Goal: Transaction & Acquisition: Purchase product/service

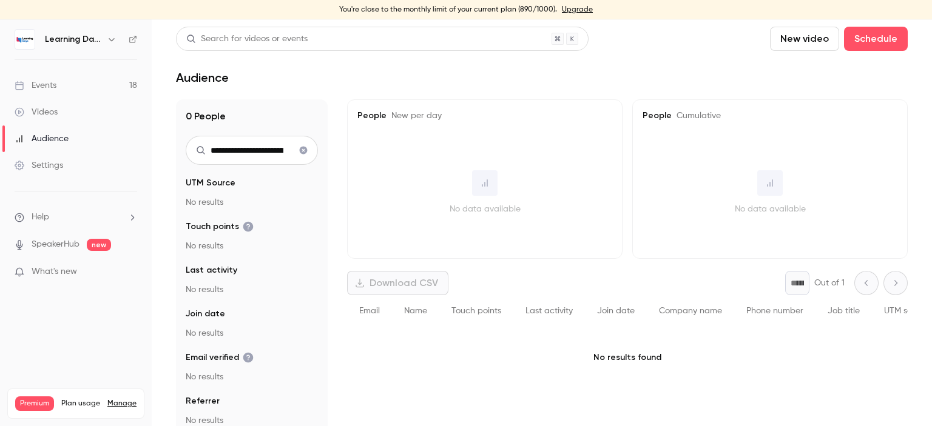
click at [570, 7] on link "Upgrade" at bounding box center [577, 10] width 31 height 10
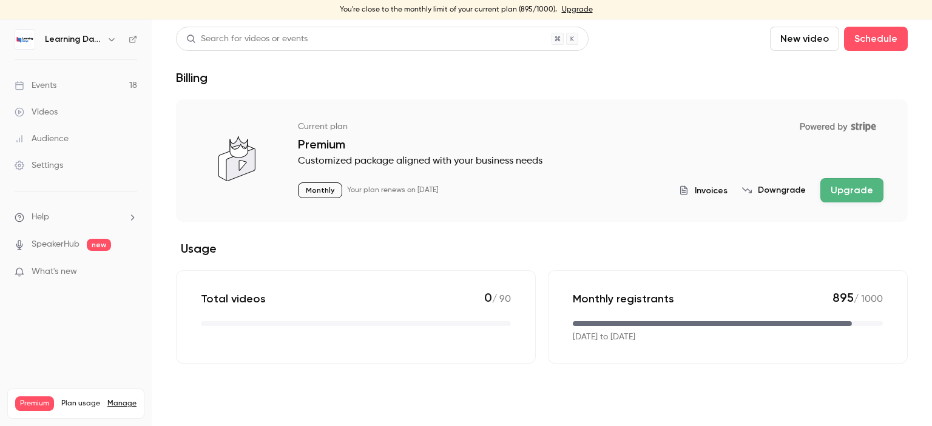
click at [839, 189] on button "Upgrade" at bounding box center [851, 190] width 63 height 24
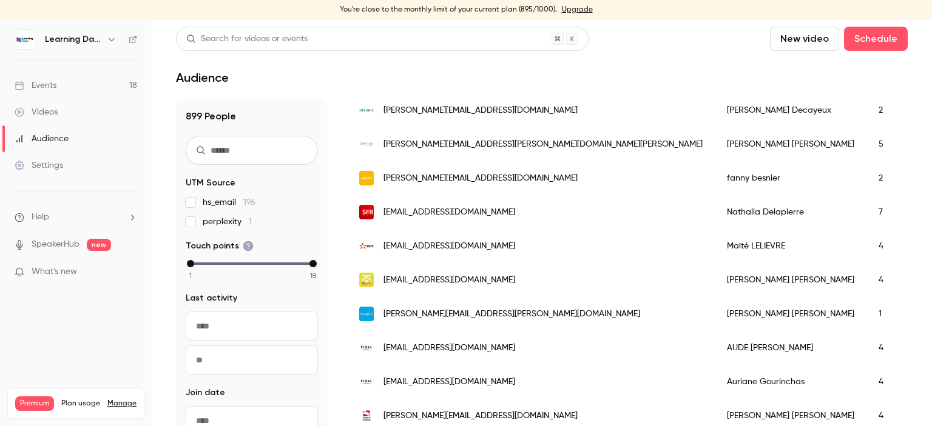
scroll to position [626, 0]
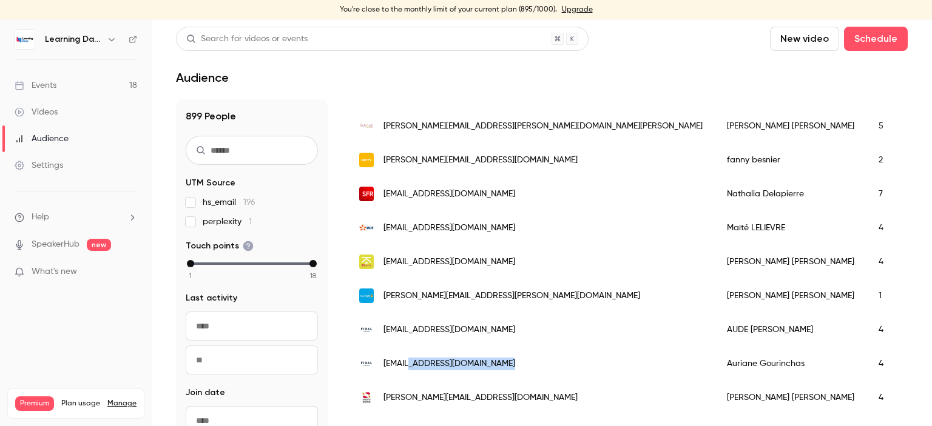
drag, startPoint x: 536, startPoint y: 368, endPoint x: 406, endPoint y: 368, distance: 130.4
click at [406, 368] on div "[EMAIL_ADDRESS][DOMAIN_NAME]" at bounding box center [531, 364] width 368 height 34
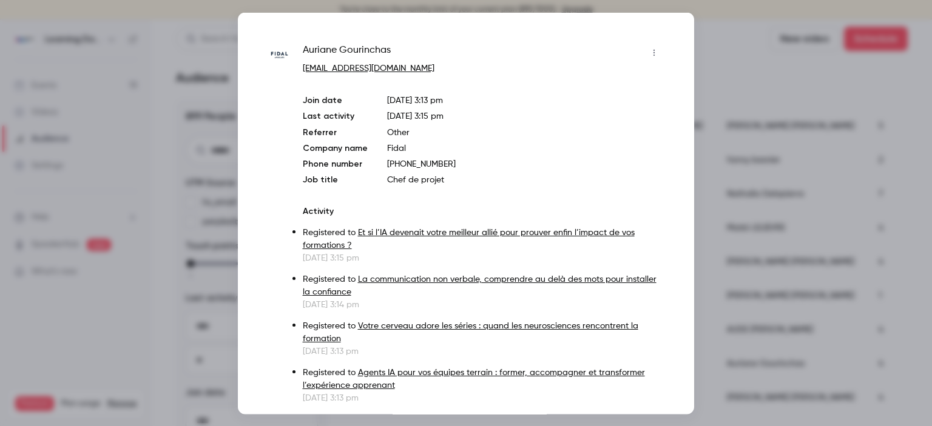
click at [745, 80] on div at bounding box center [466, 213] width 932 height 426
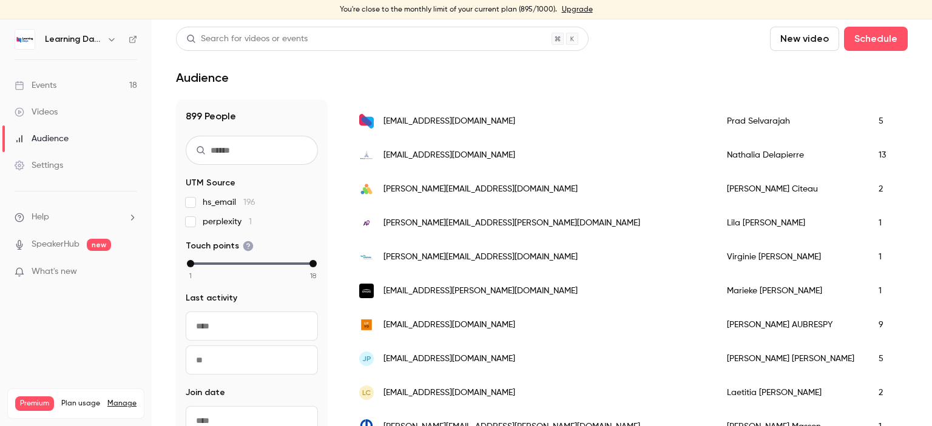
scroll to position [1302, 0]
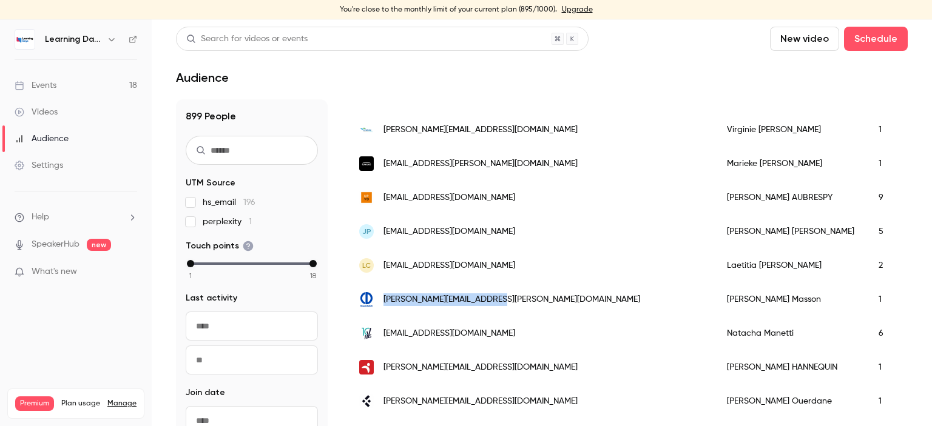
drag, startPoint x: 514, startPoint y: 302, endPoint x: 384, endPoint y: 304, distance: 130.4
click at [384, 304] on div "[PERSON_NAME][EMAIL_ADDRESS][PERSON_NAME][DOMAIN_NAME]" at bounding box center [531, 300] width 368 height 34
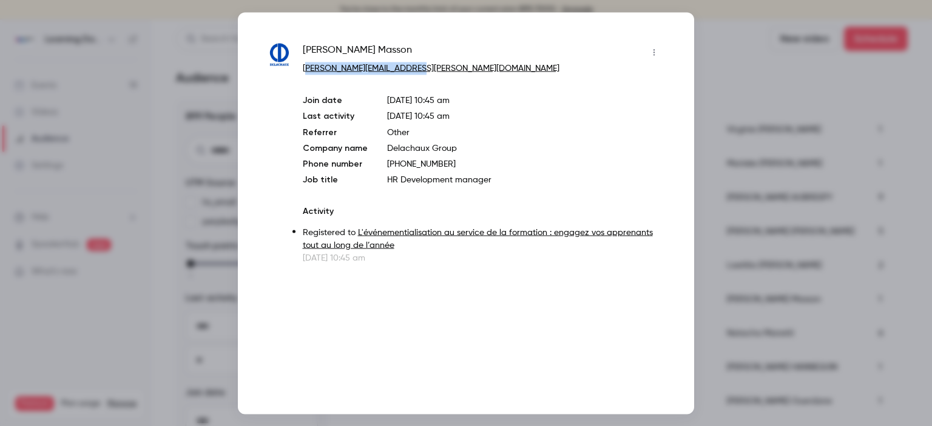
drag, startPoint x: 427, startPoint y: 64, endPoint x: 304, endPoint y: 62, distance: 123.1
click at [304, 62] on p "[PERSON_NAME][EMAIL_ADDRESS][PERSON_NAME][DOMAIN_NAME]" at bounding box center [483, 68] width 361 height 13
click at [722, 58] on div at bounding box center [466, 213] width 932 height 426
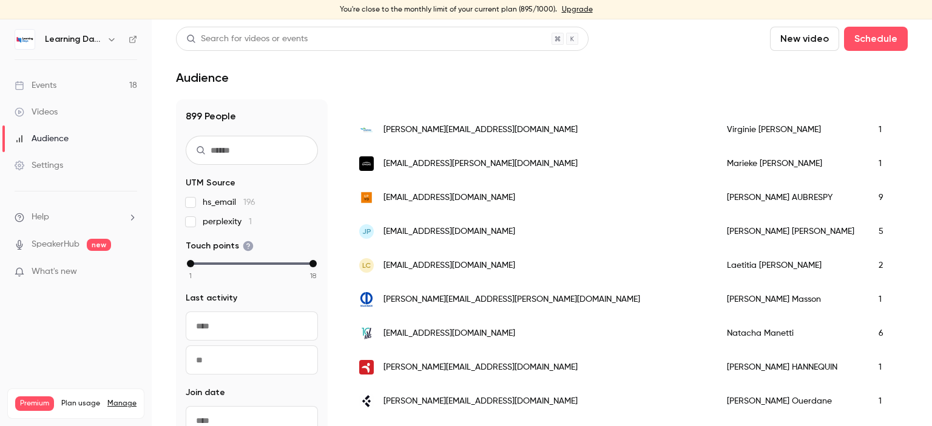
click at [63, 82] on link "Events 18" at bounding box center [76, 85] width 152 height 27
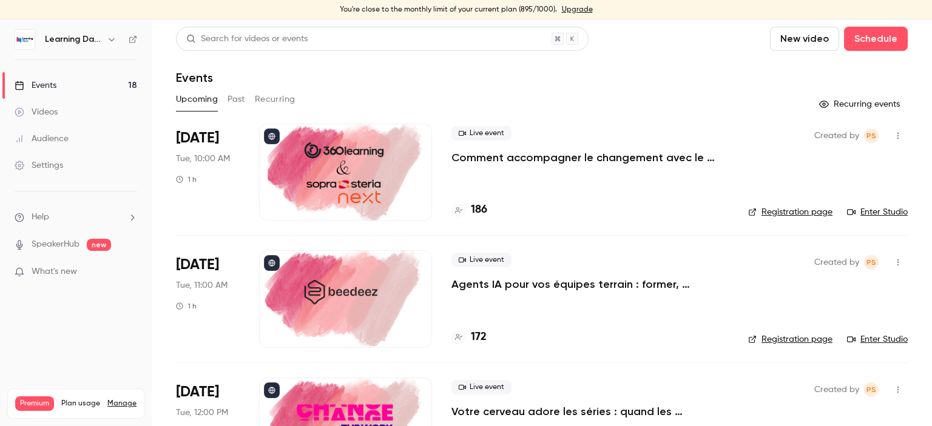
click at [864, 212] on link "Enter Studio" at bounding box center [877, 212] width 61 height 12
click at [76, 143] on link "Audience" at bounding box center [76, 139] width 152 height 27
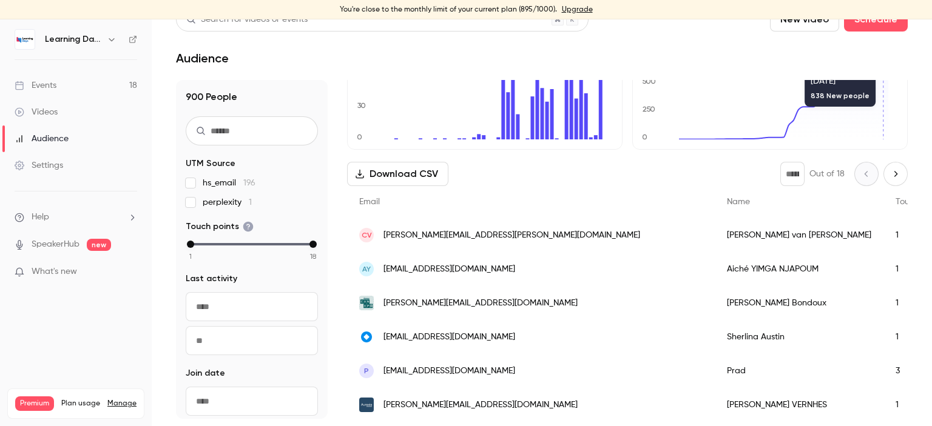
scroll to position [136, 0]
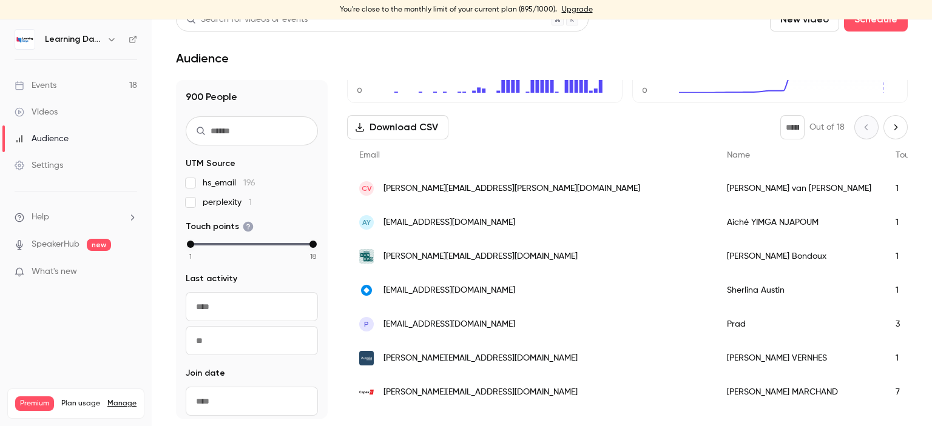
click at [883, 225] on div "1" at bounding box center [920, 223] width 74 height 34
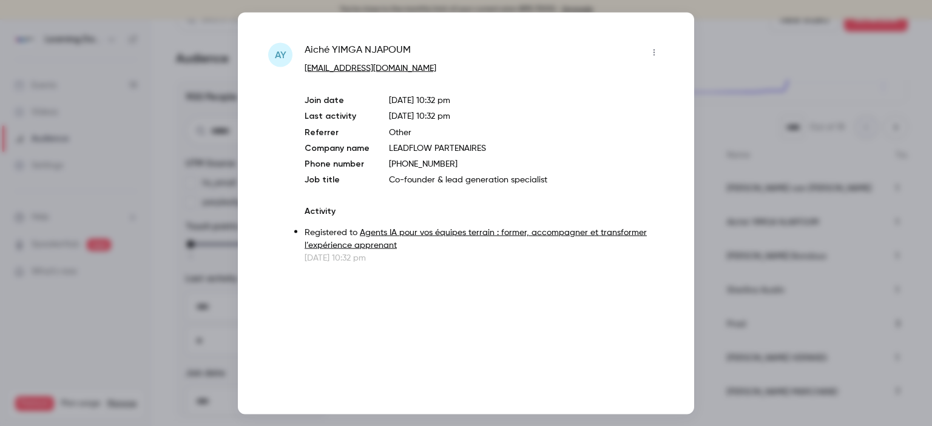
click at [747, 67] on div at bounding box center [466, 213] width 932 height 426
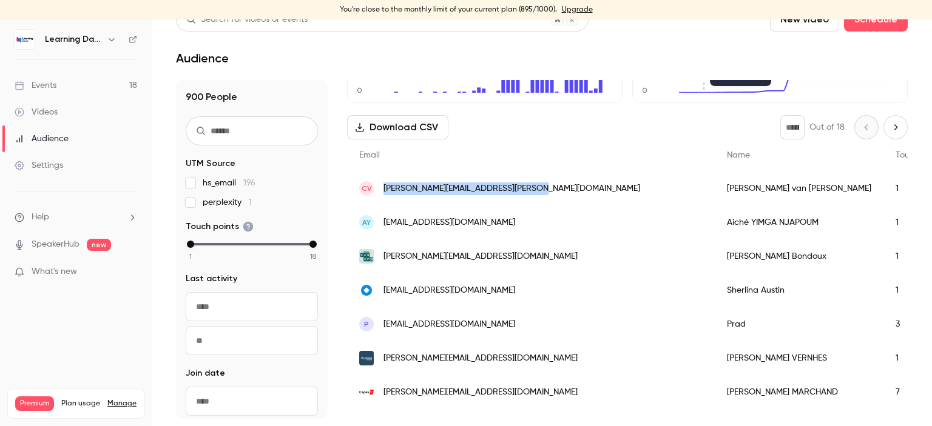
drag, startPoint x: 539, startPoint y: 193, endPoint x: 385, endPoint y: 190, distance: 154.7
click at [385, 190] on div "Cv [PERSON_NAME][EMAIL_ADDRESS][PERSON_NAME][DOMAIN_NAME]" at bounding box center [531, 189] width 368 height 34
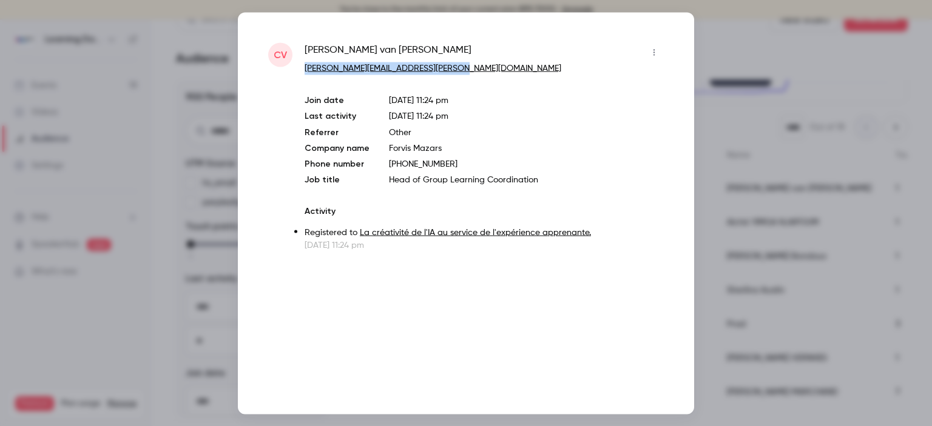
drag, startPoint x: 463, startPoint y: 67, endPoint x: 298, endPoint y: 72, distance: 165.0
click at [298, 72] on div "Cv [PERSON_NAME] [PERSON_NAME][EMAIL_ADDRESS][PERSON_NAME][DOMAIN_NAME] Join da…" at bounding box center [465, 146] width 395 height 209
copy link "[PERSON_NAME][EMAIL_ADDRESS][PERSON_NAME][DOMAIN_NAME]"
